Goal: Transaction & Acquisition: Purchase product/service

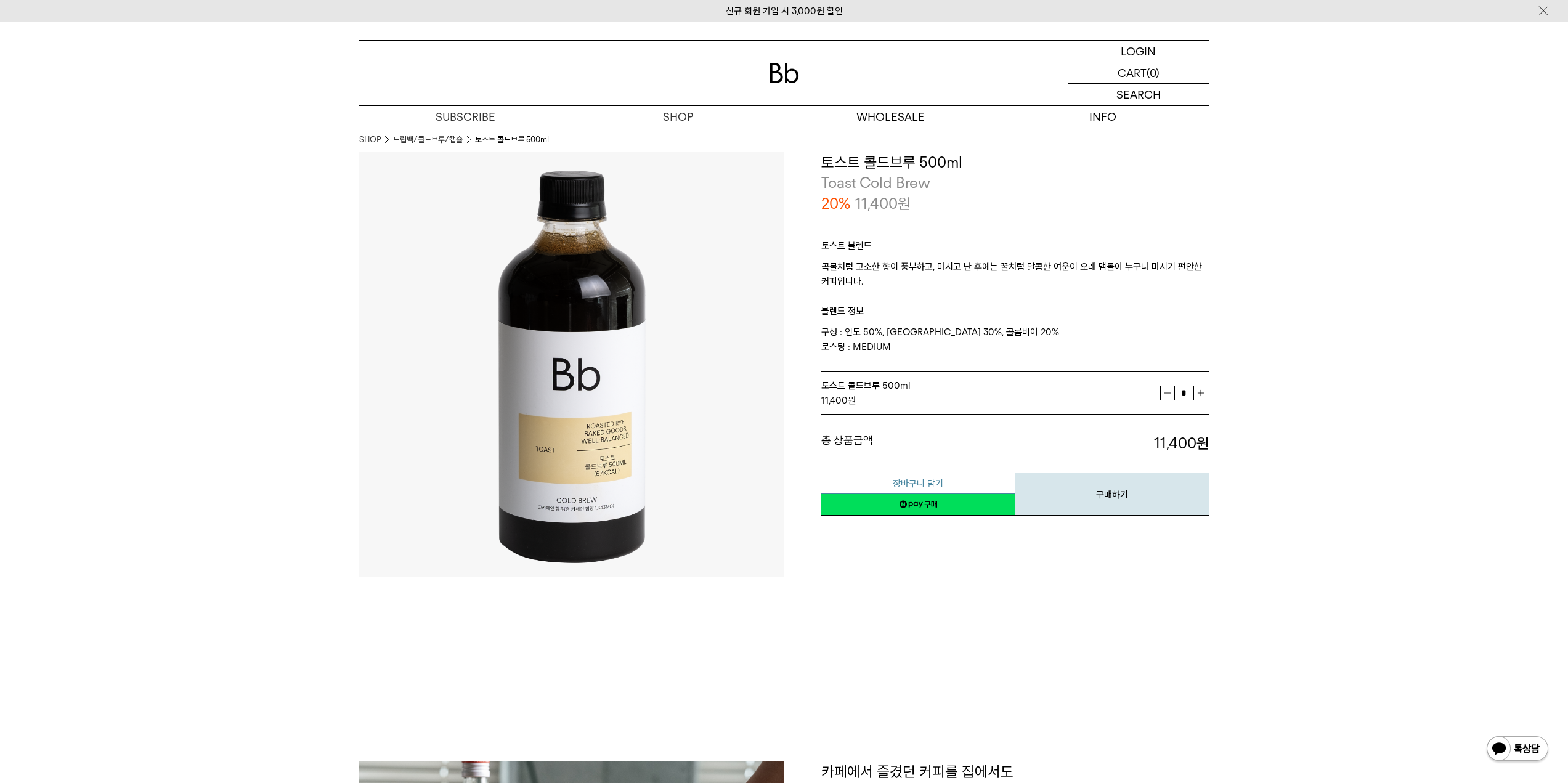
click at [944, 479] on button "장바구니 담기" at bounding box center [918, 483] width 194 height 22
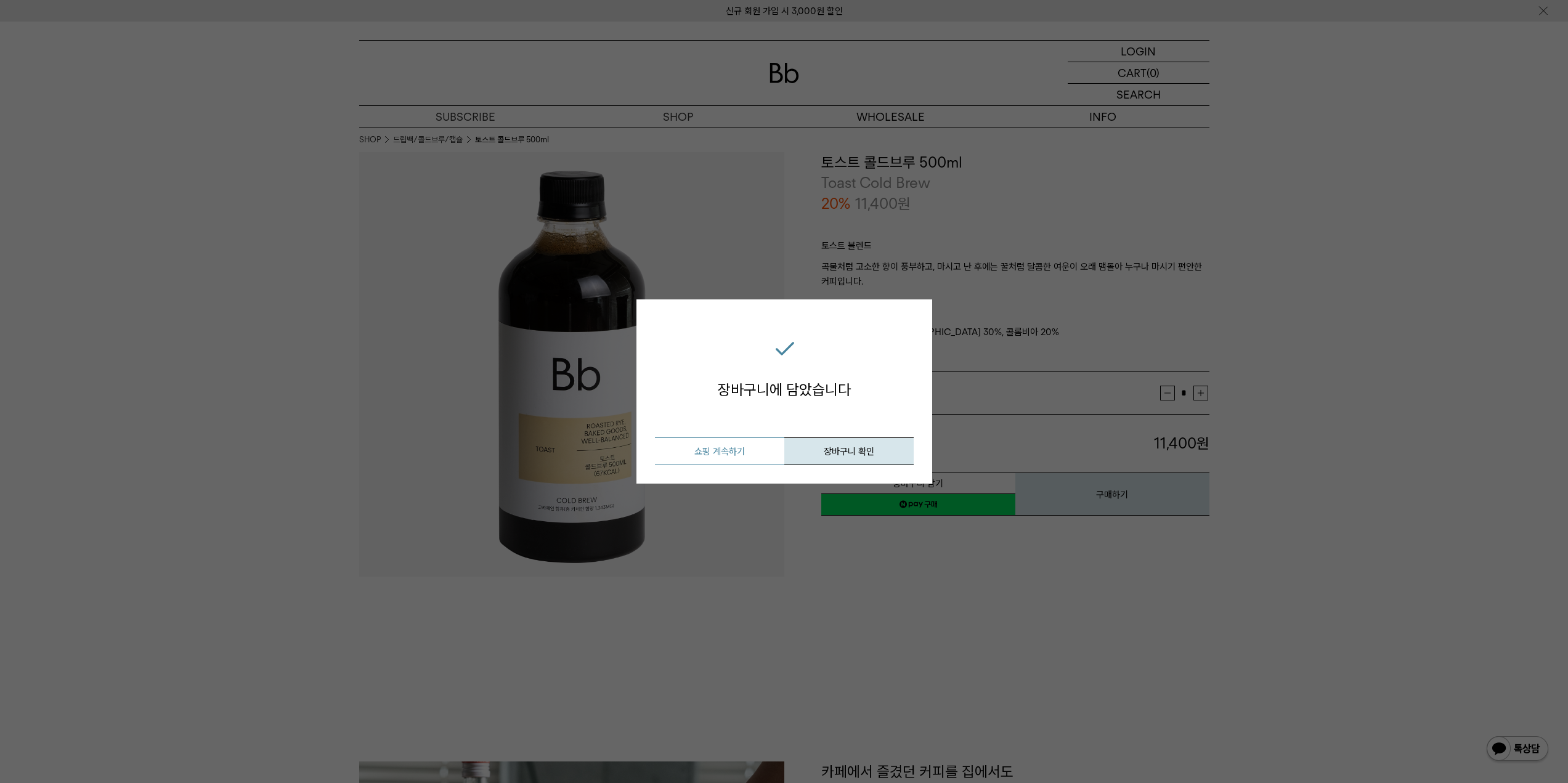
click at [755, 457] on button "쇼핑 계속하기" at bounding box center [719, 451] width 130 height 28
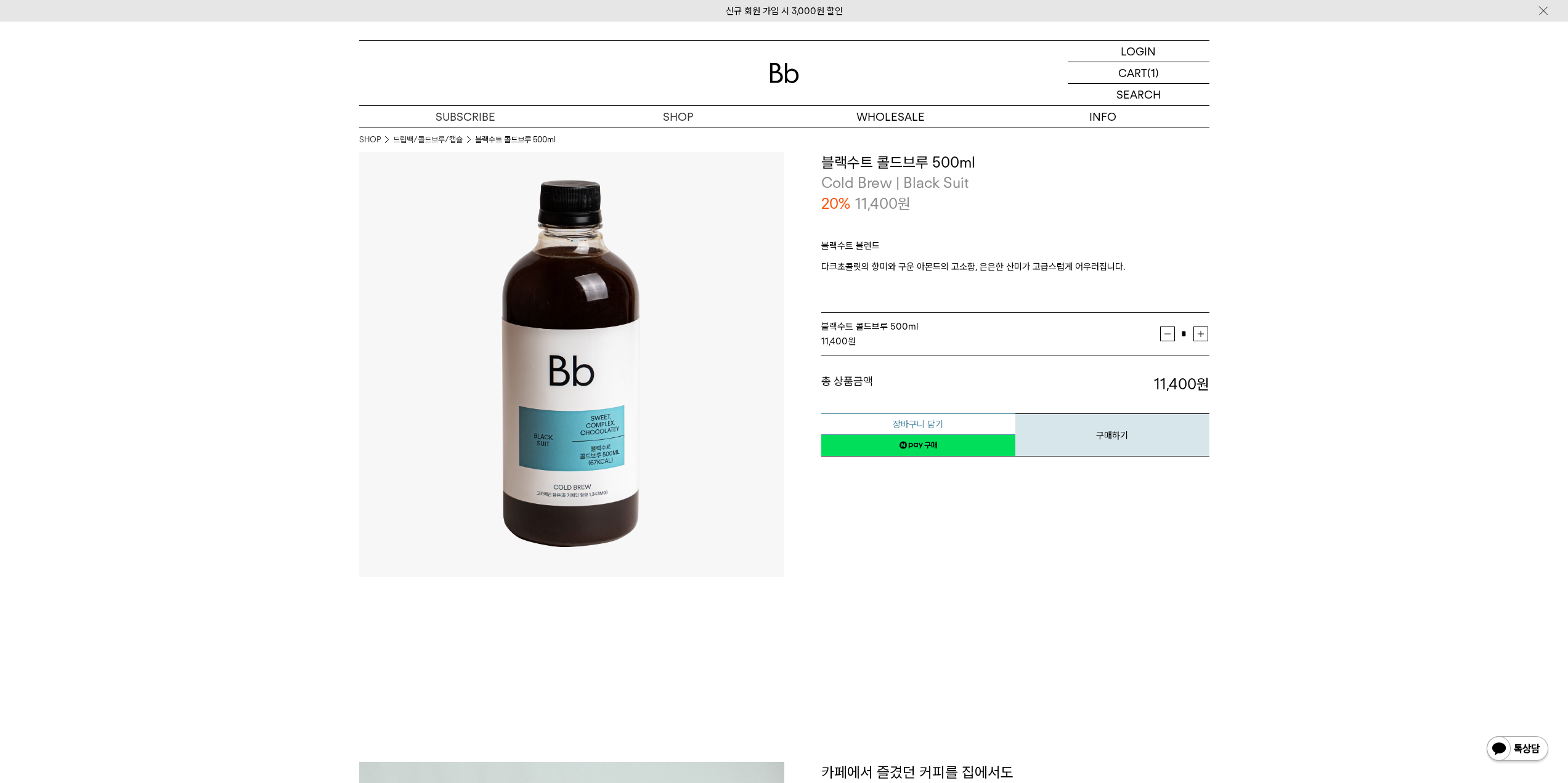
click at [881, 422] on button "장바구니 담기" at bounding box center [918, 424] width 194 height 22
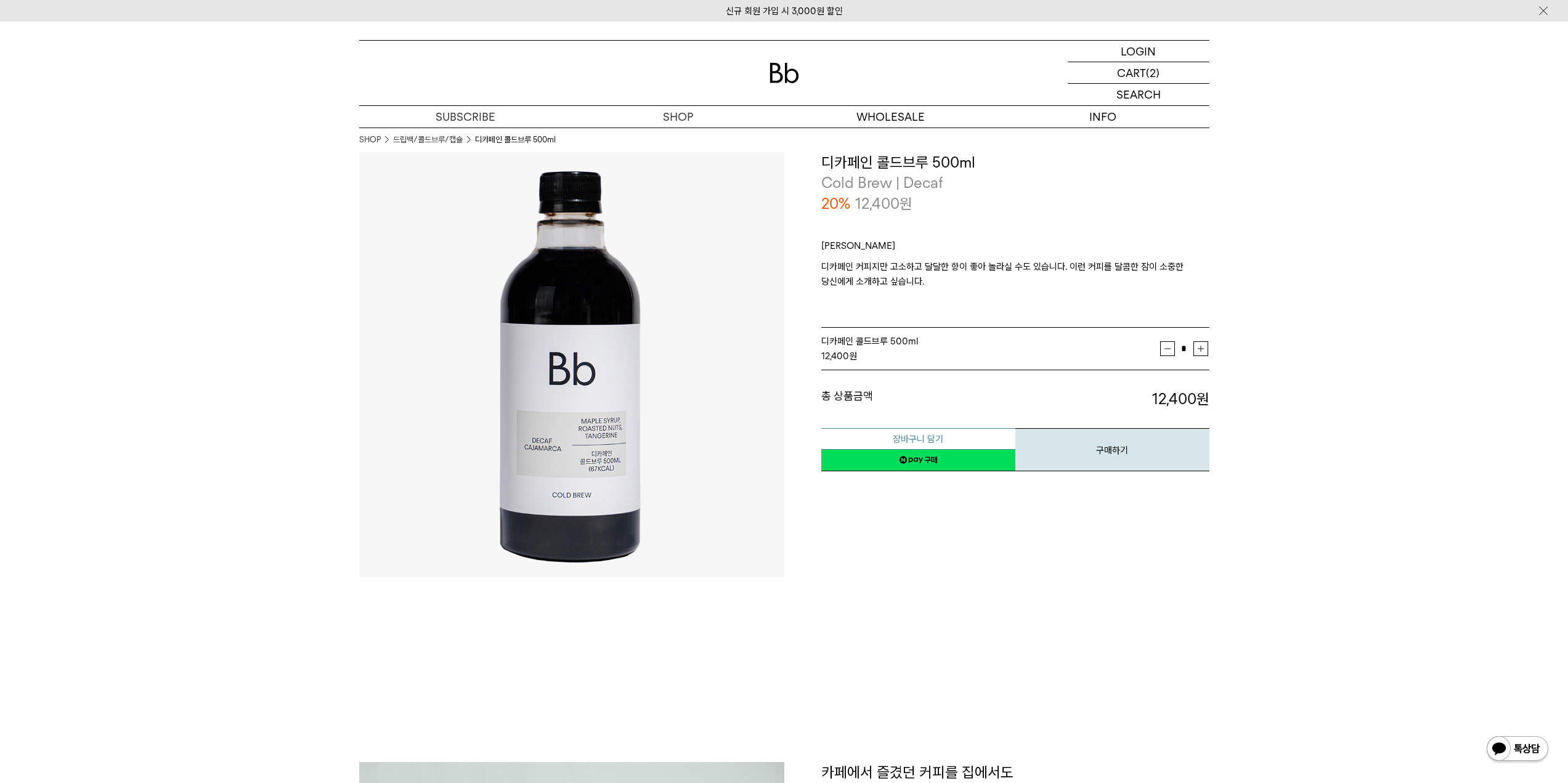
click at [874, 436] on button "장바구니 담기" at bounding box center [918, 439] width 194 height 22
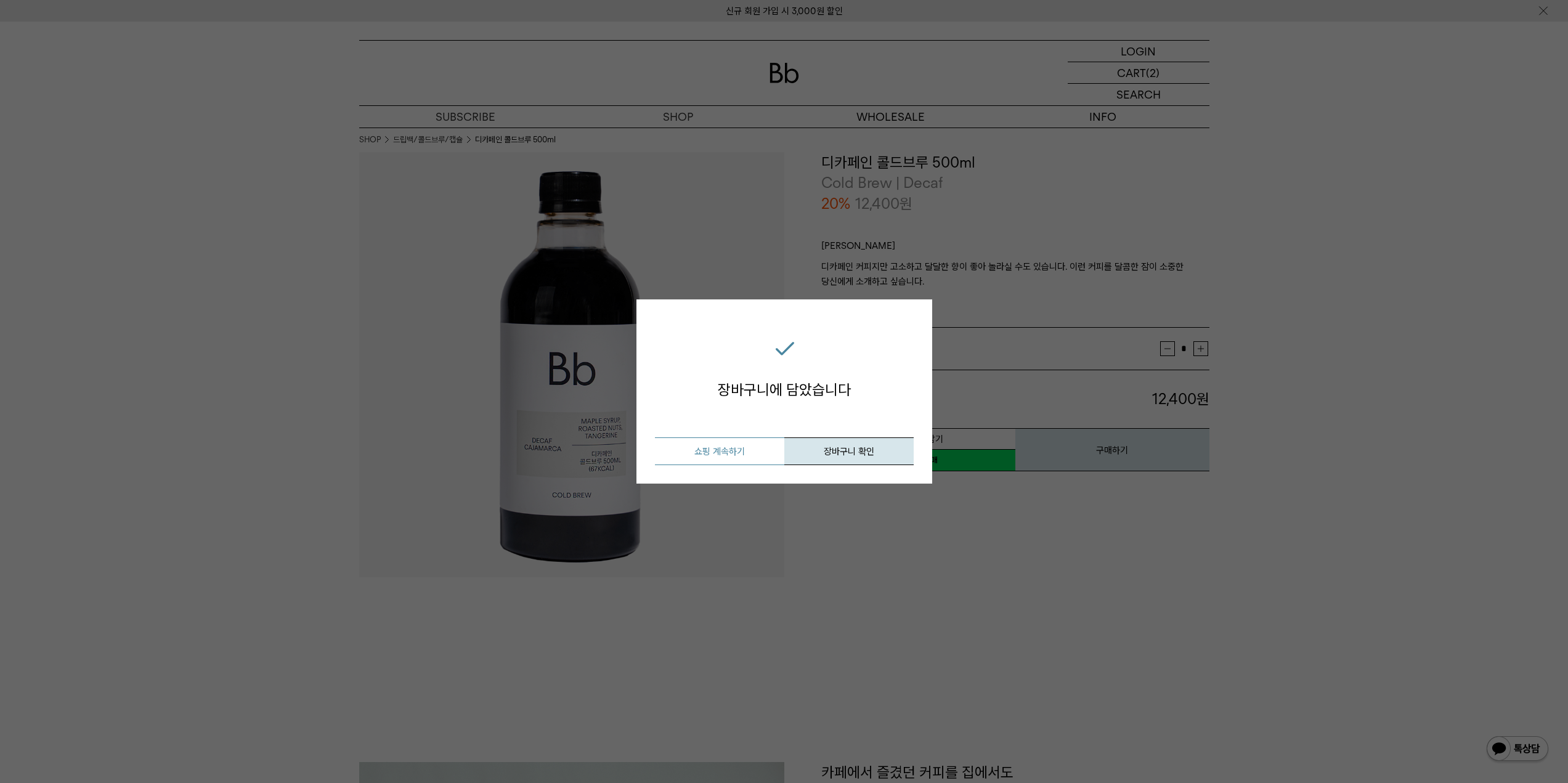
click at [724, 443] on button "쇼핑 계속하기" at bounding box center [719, 451] width 130 height 28
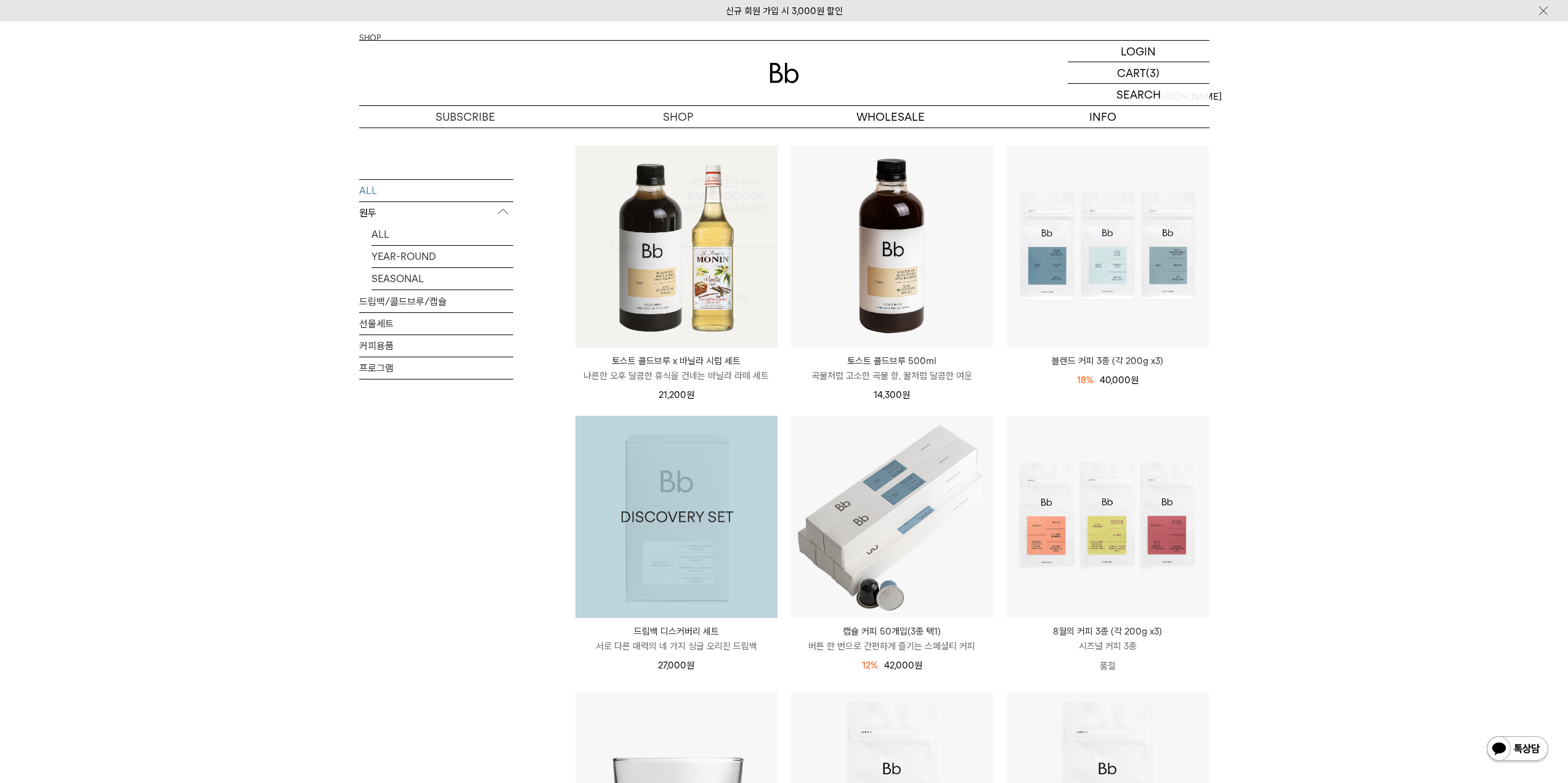
scroll to position [493, 0]
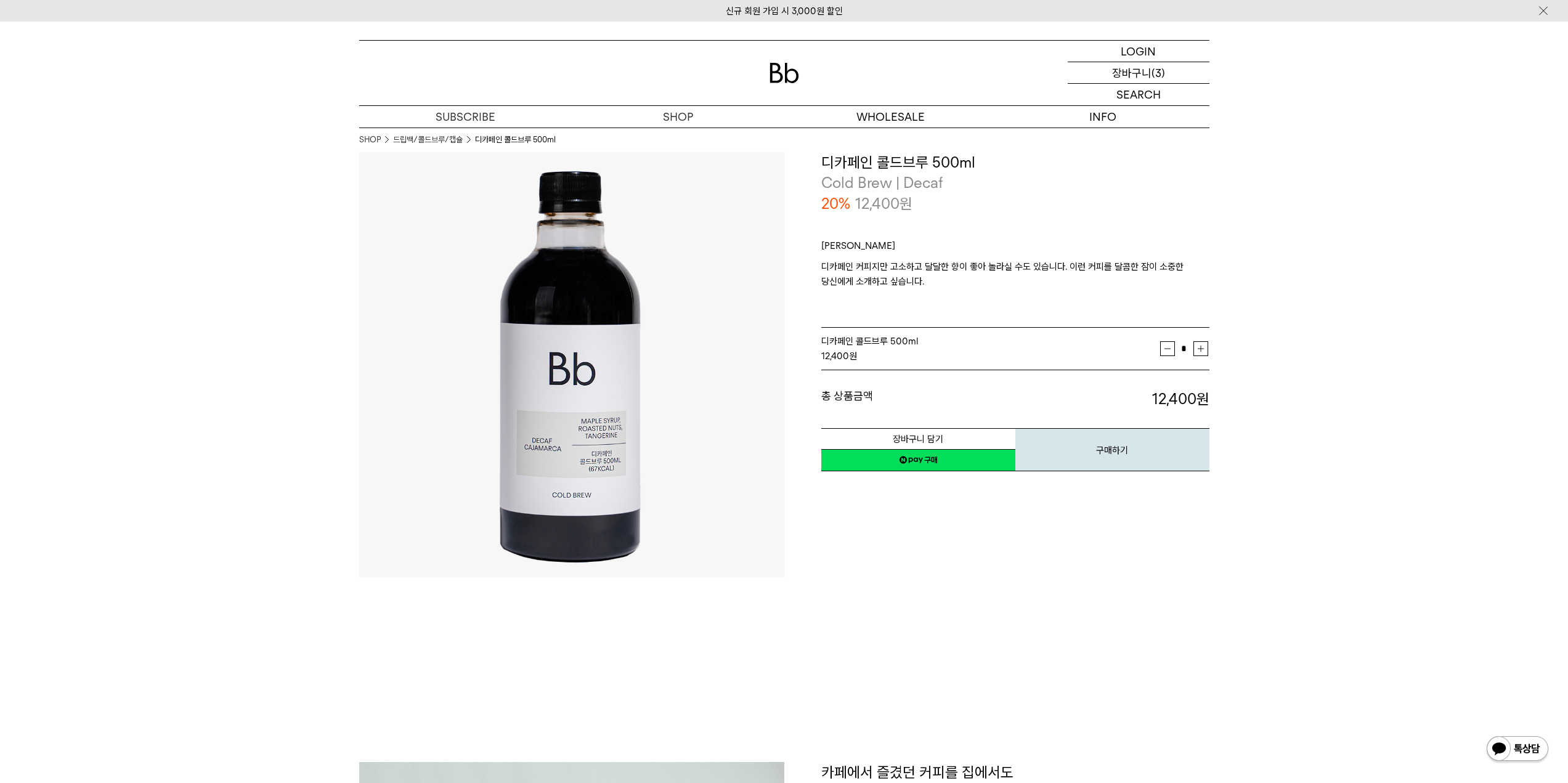
click at [1163, 68] on p "(3)" at bounding box center [1158, 73] width 14 height 21
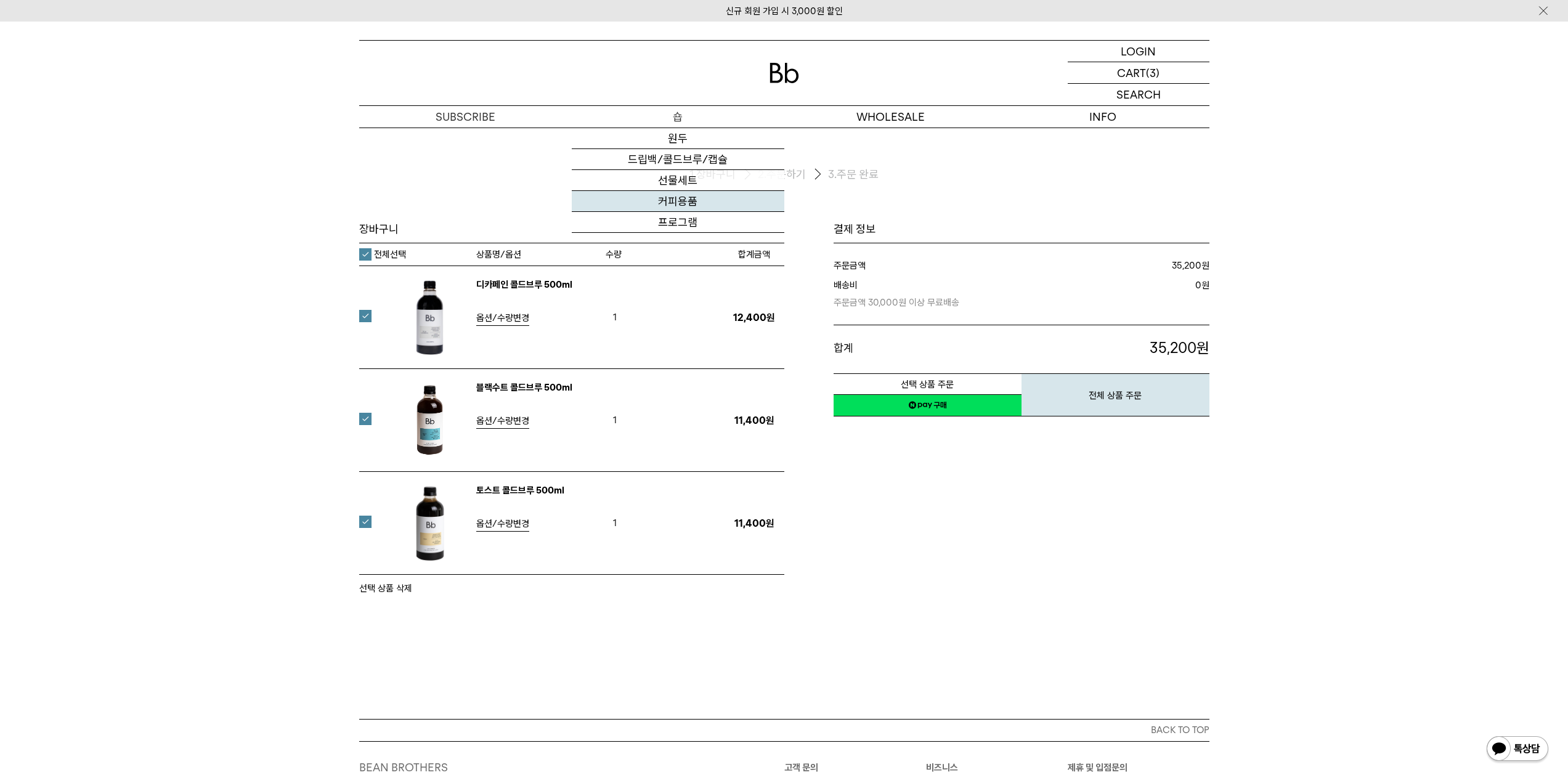
click at [697, 199] on link "커피용품" at bounding box center [678, 201] width 213 height 21
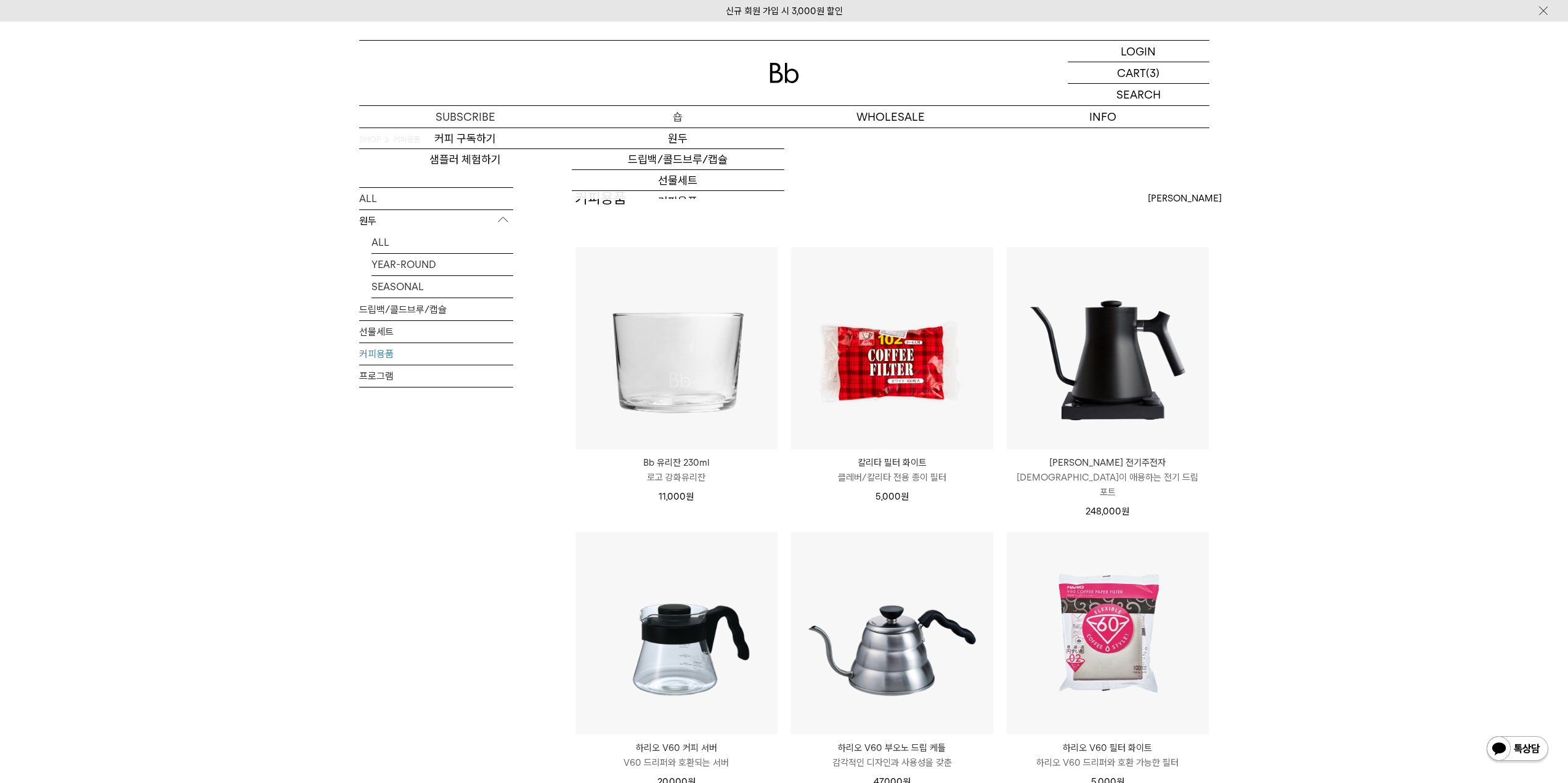
click at [635, 116] on p "숍" at bounding box center [678, 116] width 213 height 22
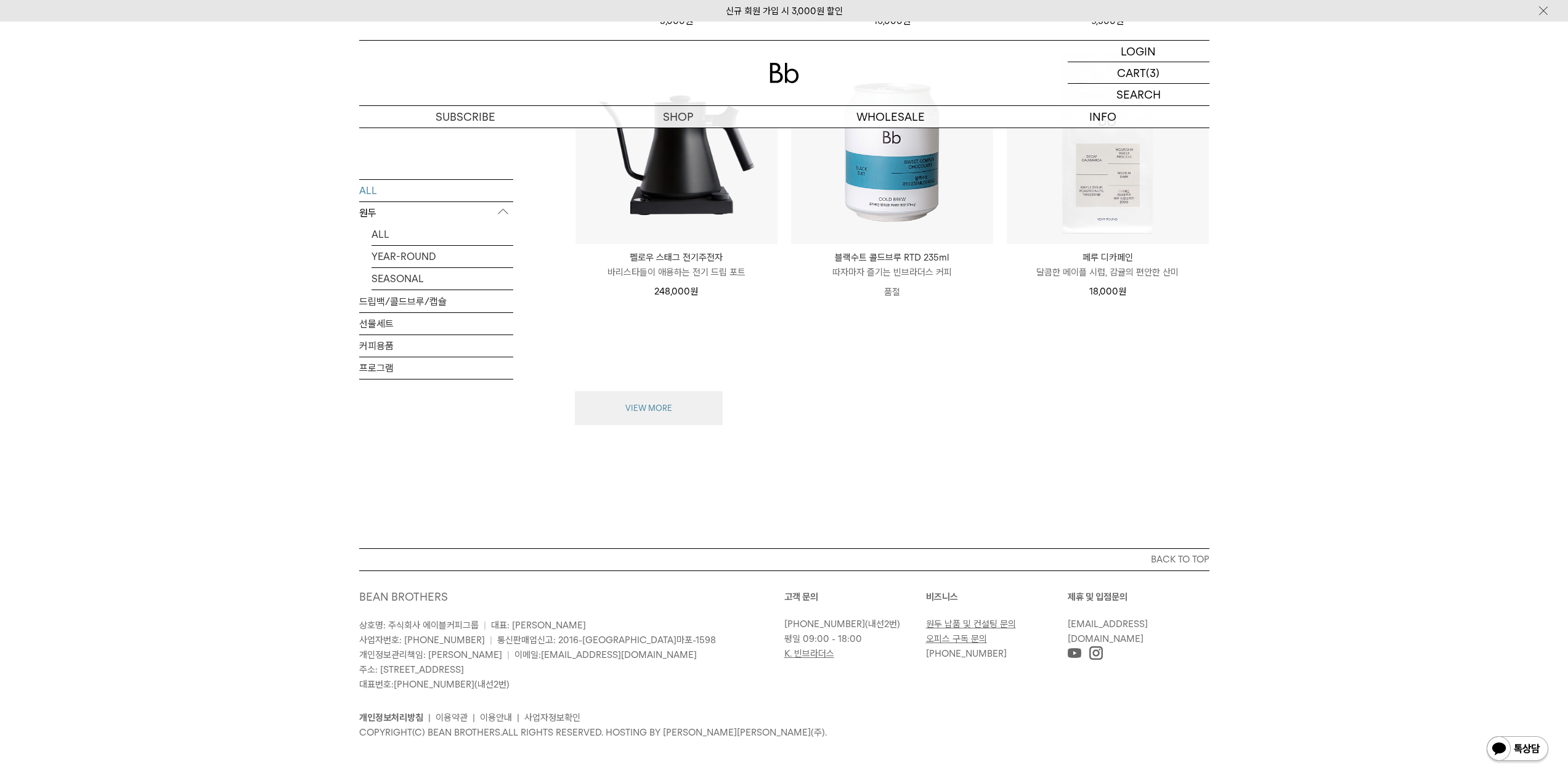
click at [663, 392] on button "VIEW MORE" at bounding box center [649, 409] width 148 height 34
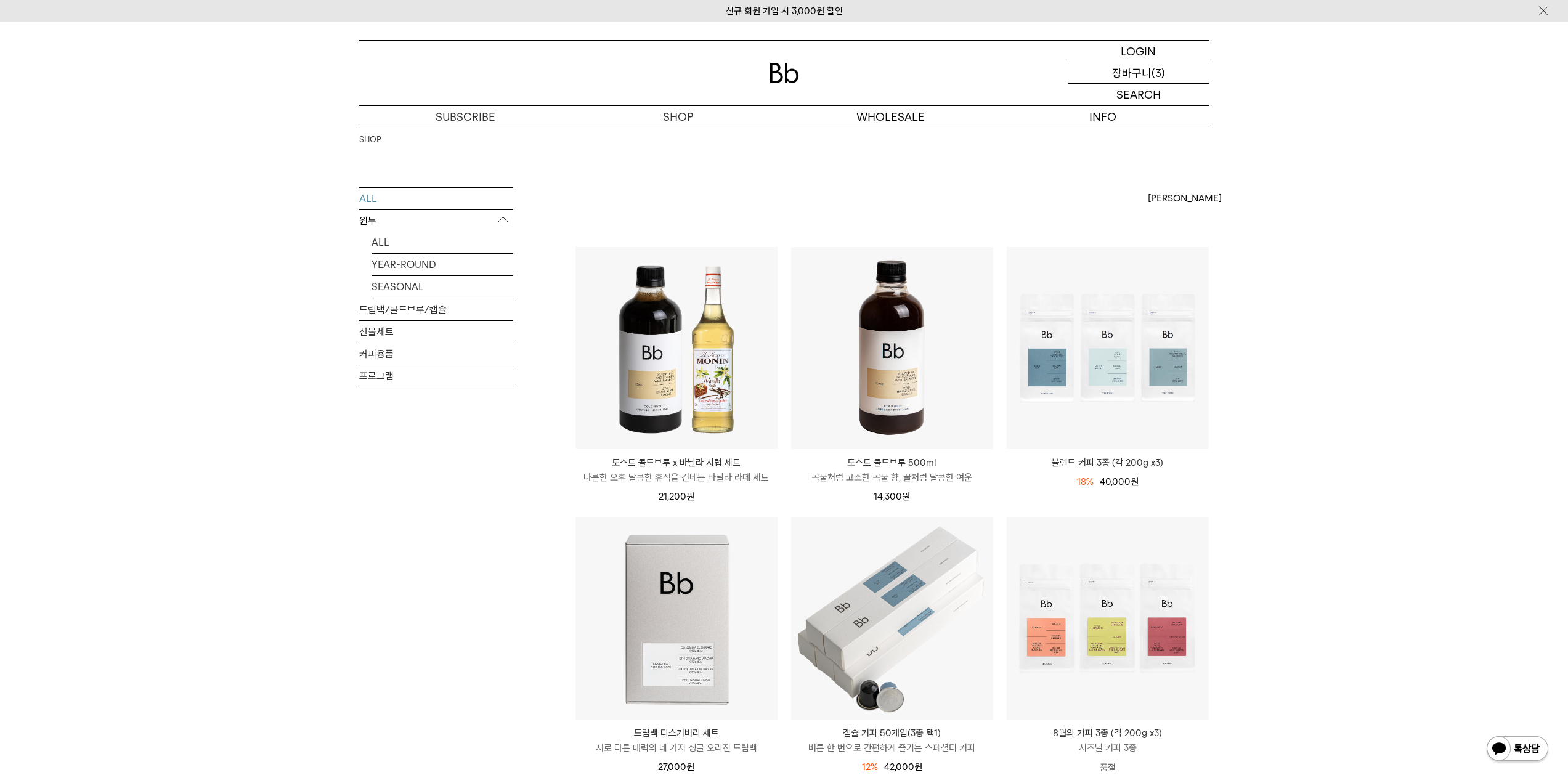
click at [1159, 76] on p "(3)" at bounding box center [1158, 73] width 14 height 21
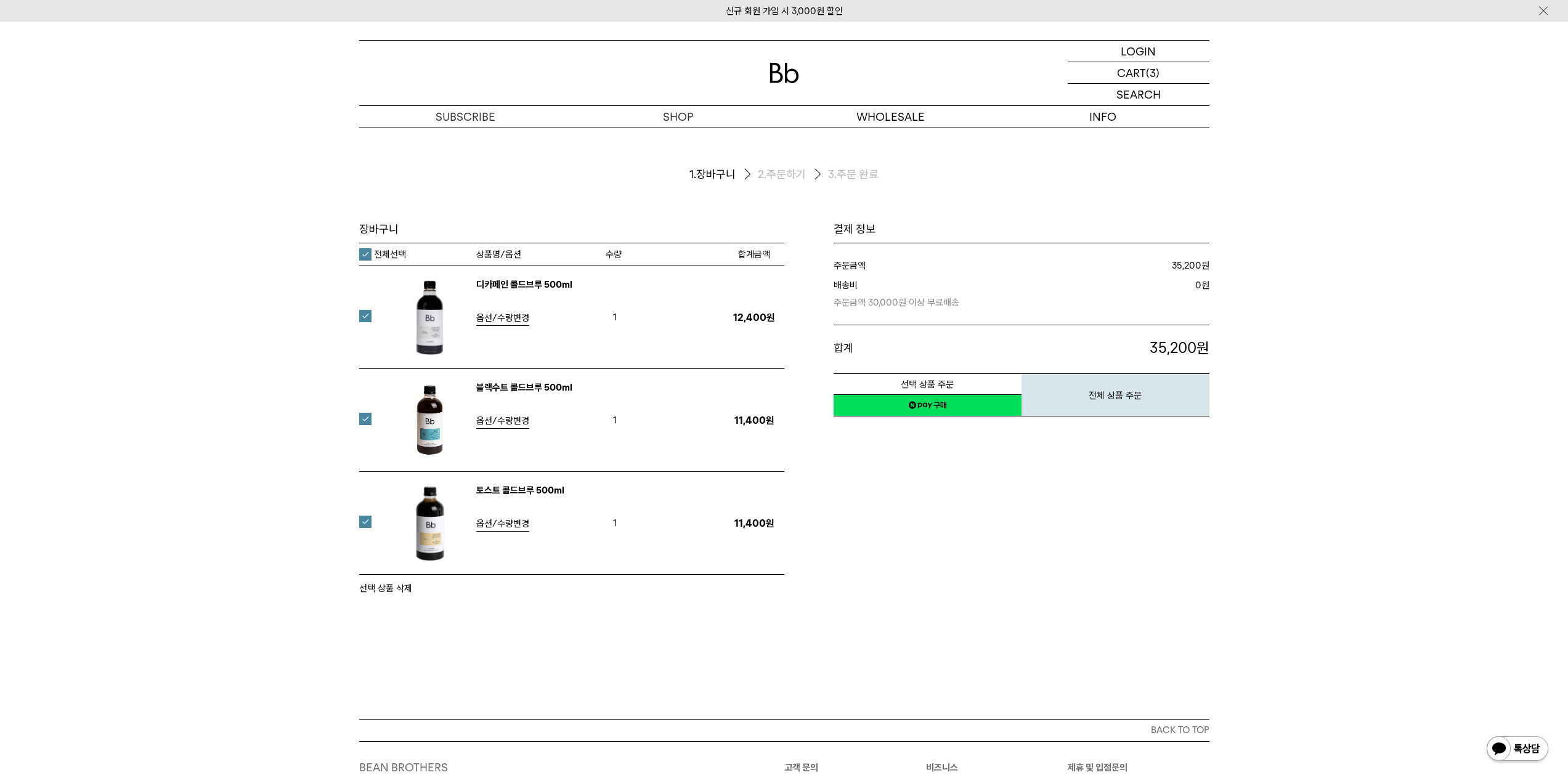
click at [927, 411] on link "네이버페이 구매하기" at bounding box center [928, 405] width 188 height 22
